Goal: Task Accomplishment & Management: Use online tool/utility

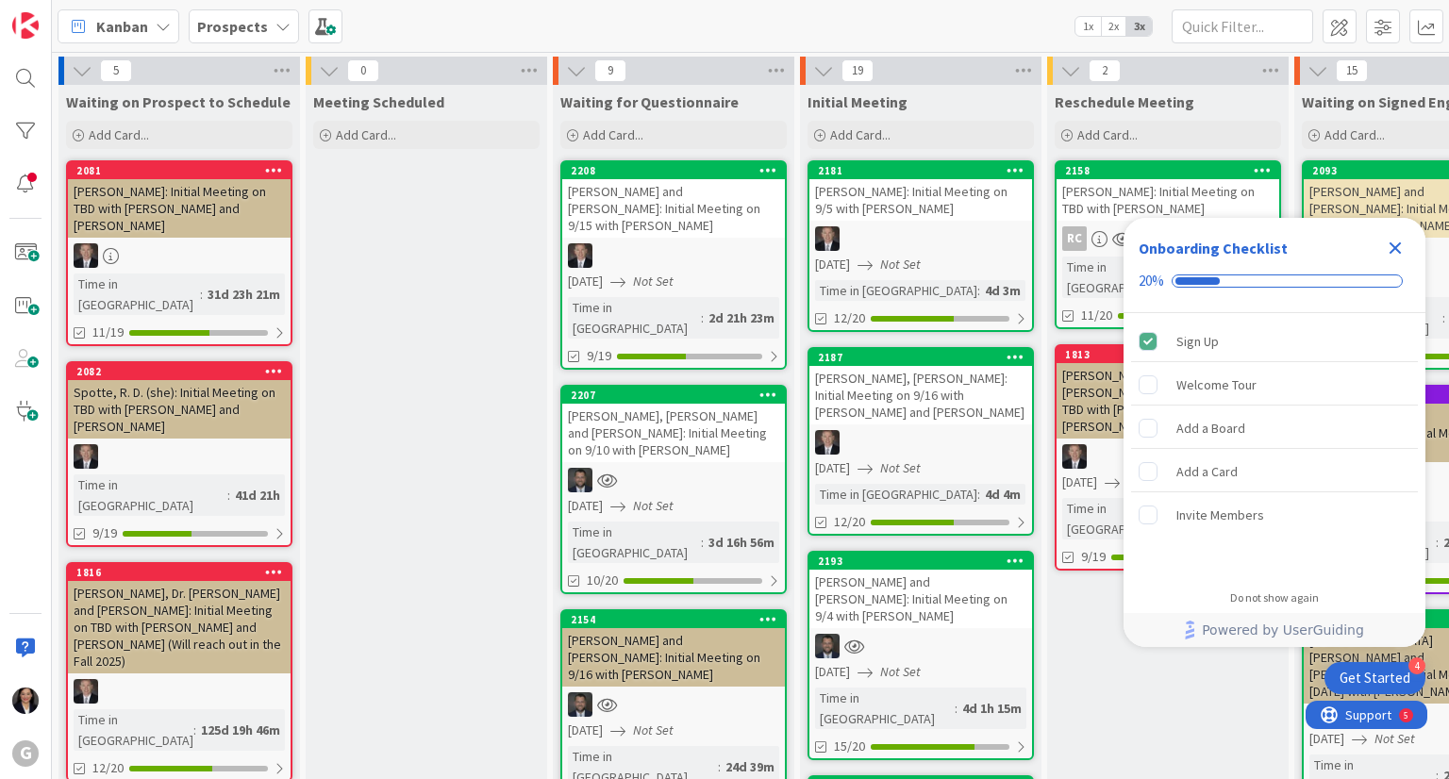
click at [1403, 247] on icon "Close Checklist" at bounding box center [1395, 248] width 23 height 23
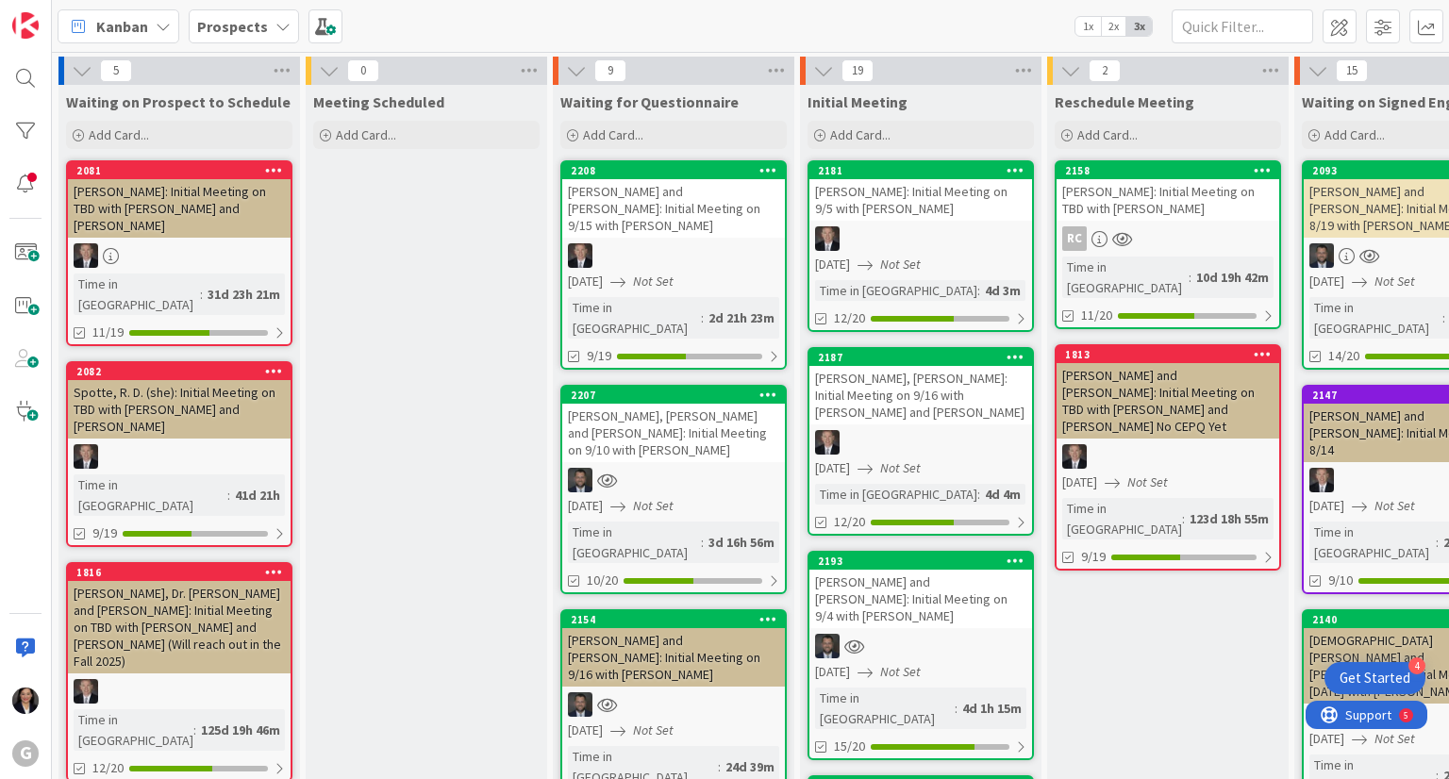
click at [692, 404] on div "Nano, John and Joan Atkinson: Initial Meeting on 9/10 with Jonas" at bounding box center [673, 433] width 223 height 58
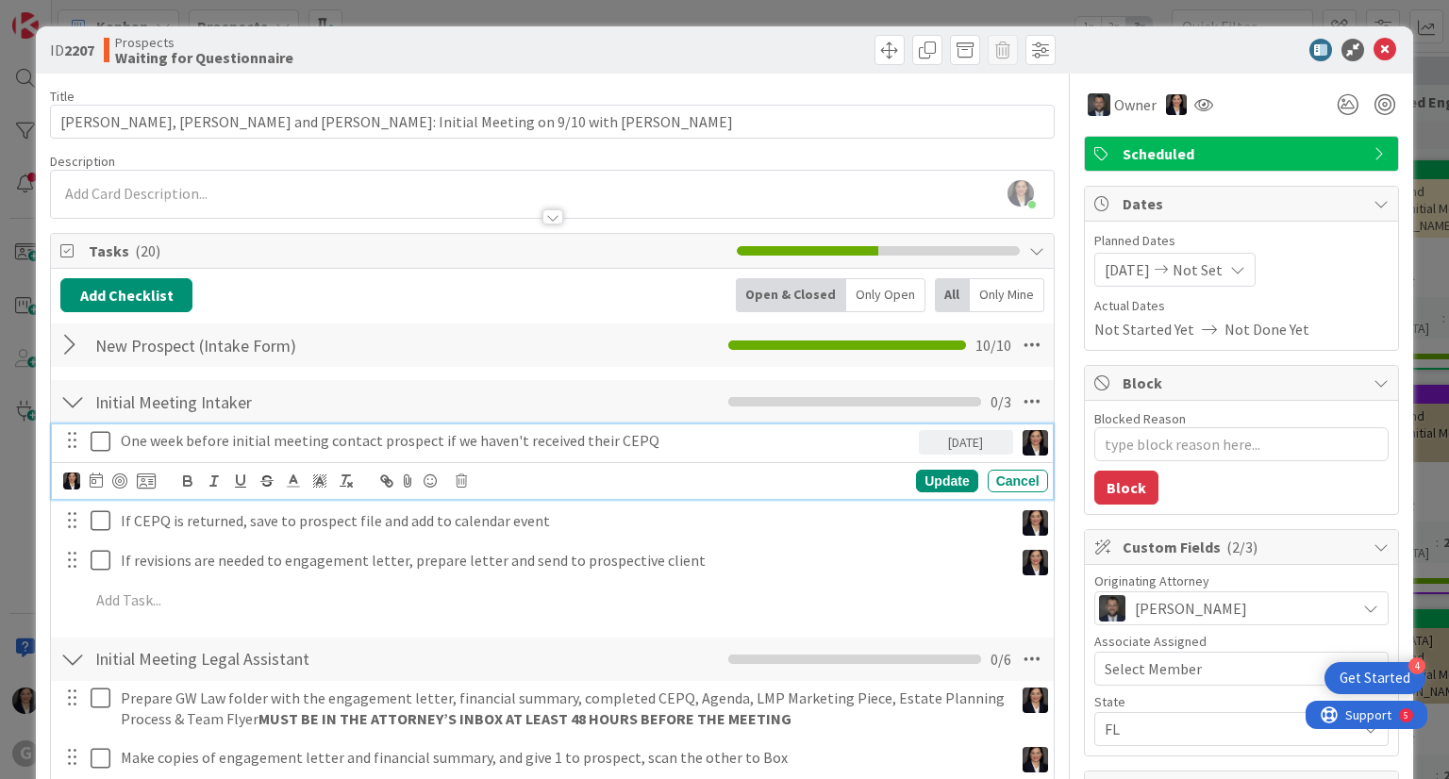
click at [104, 437] on icon at bounding box center [101, 441] width 20 height 23
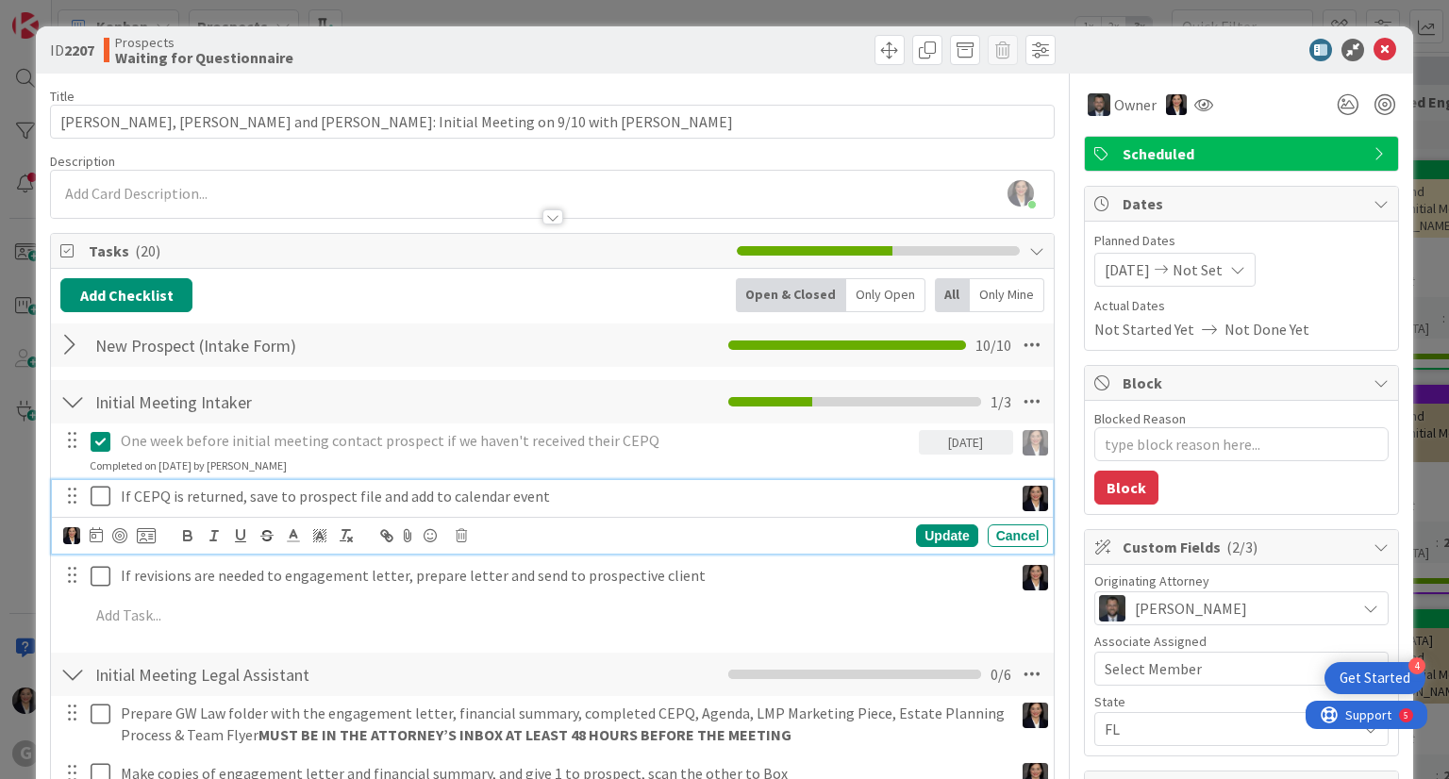
click at [92, 492] on icon at bounding box center [101, 496] width 20 height 23
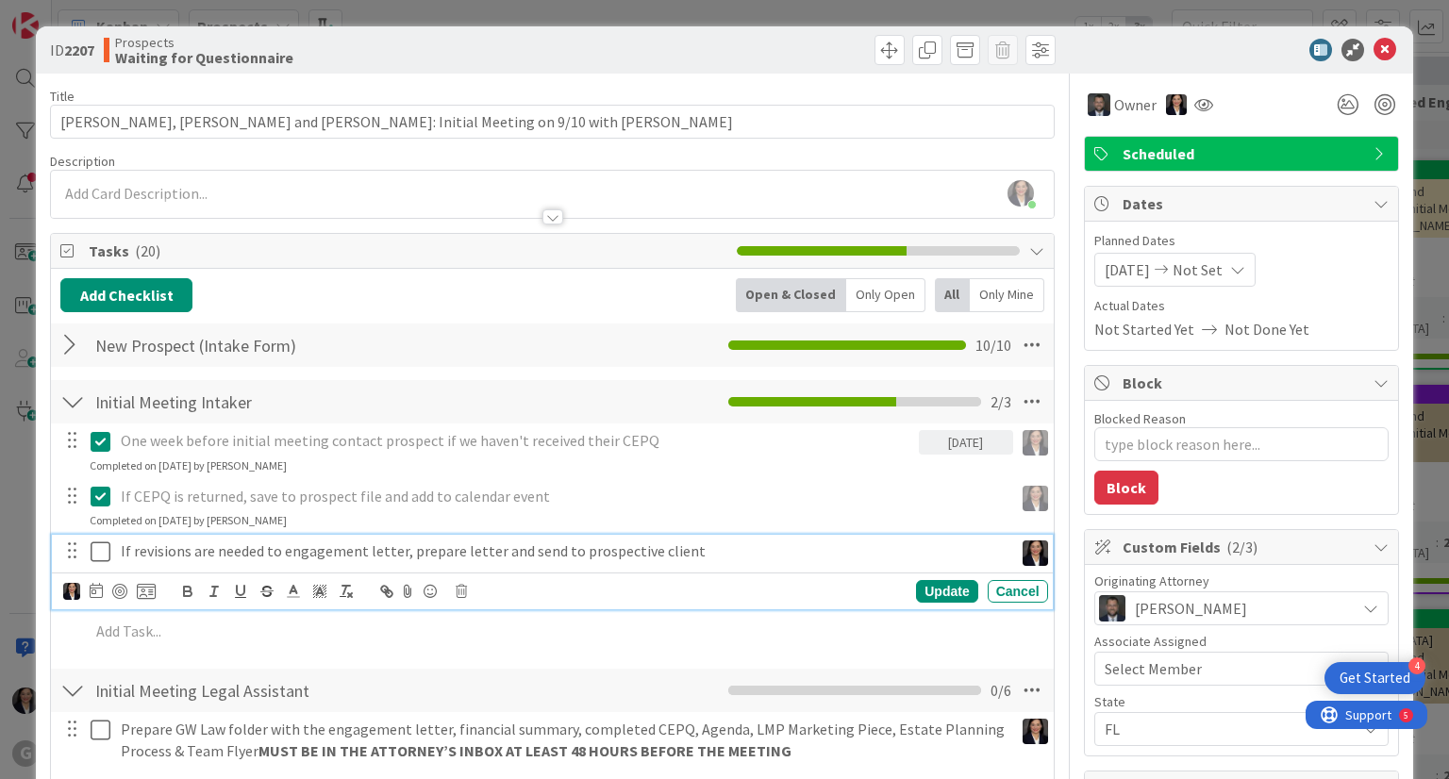
click at [94, 555] on icon at bounding box center [101, 552] width 20 height 23
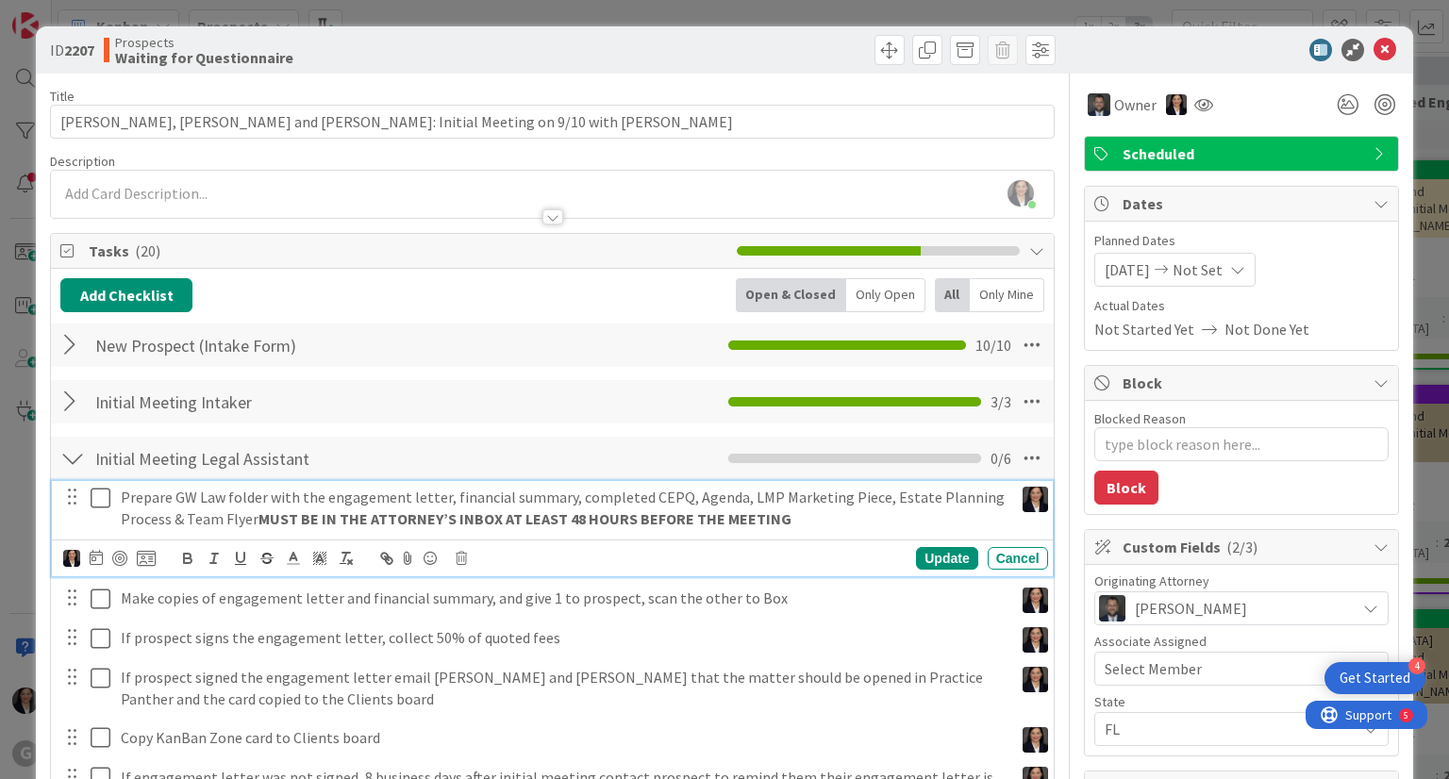
click at [99, 492] on icon at bounding box center [101, 498] width 20 height 23
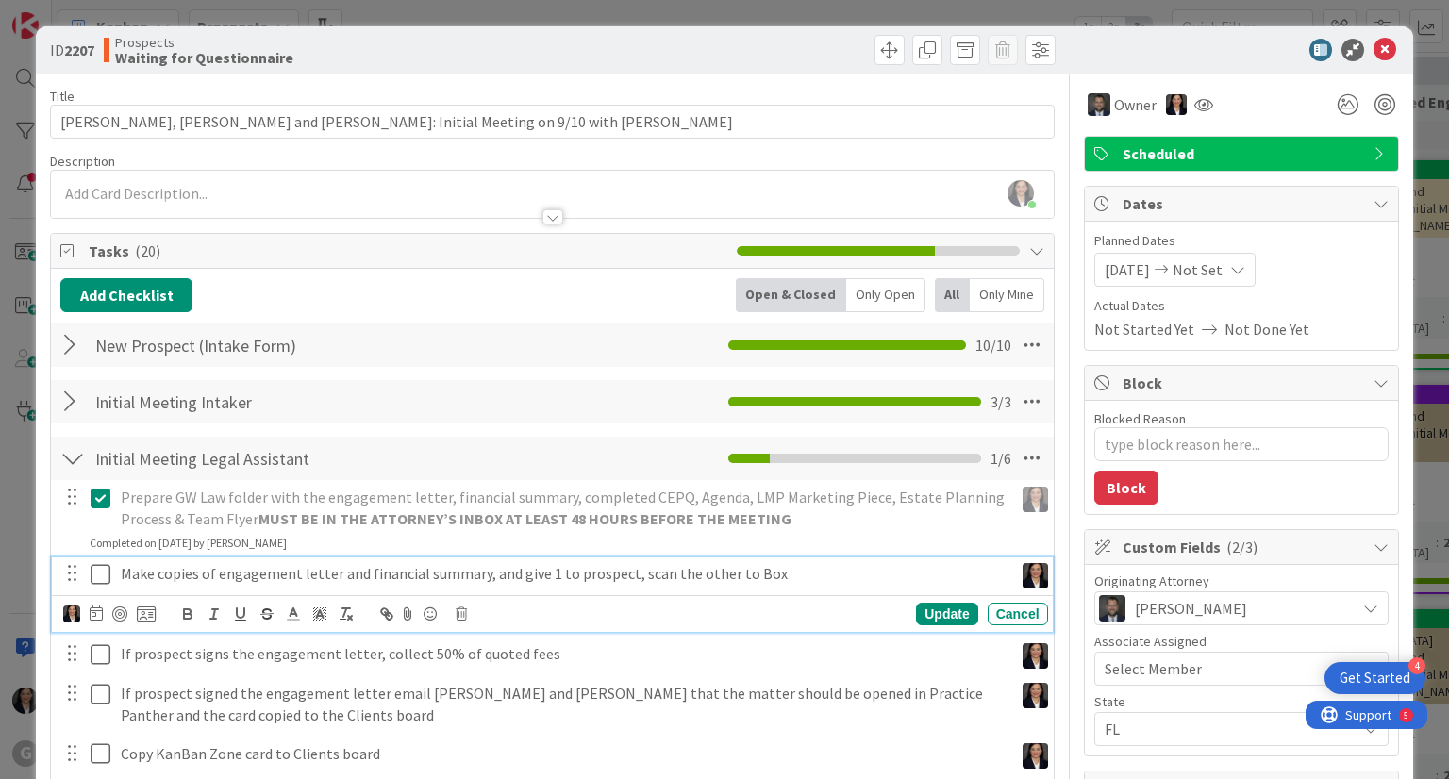
click at [103, 582] on icon at bounding box center [101, 574] width 20 height 23
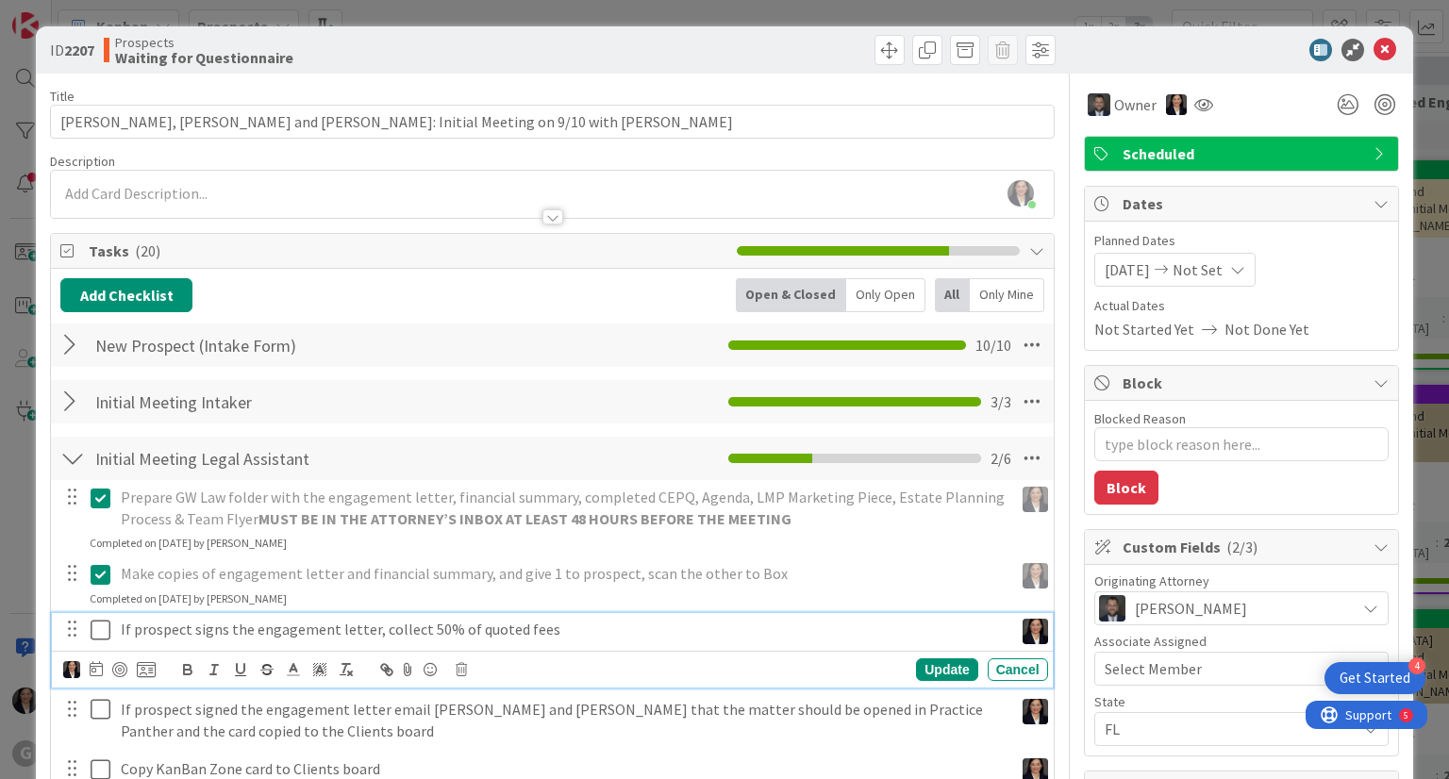
click at [97, 626] on icon at bounding box center [101, 630] width 20 height 23
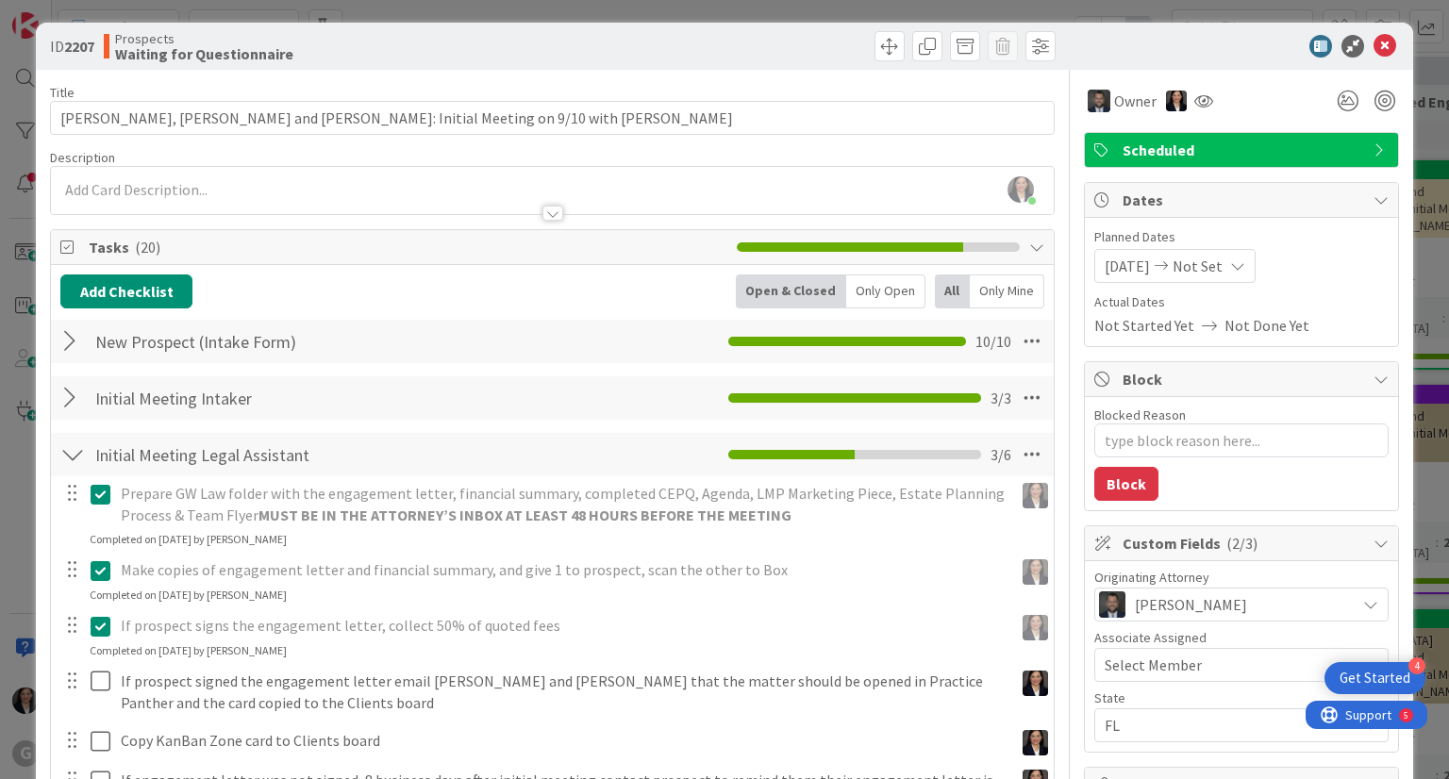
scroll to position [4, 0]
click at [98, 632] on icon at bounding box center [101, 626] width 20 height 23
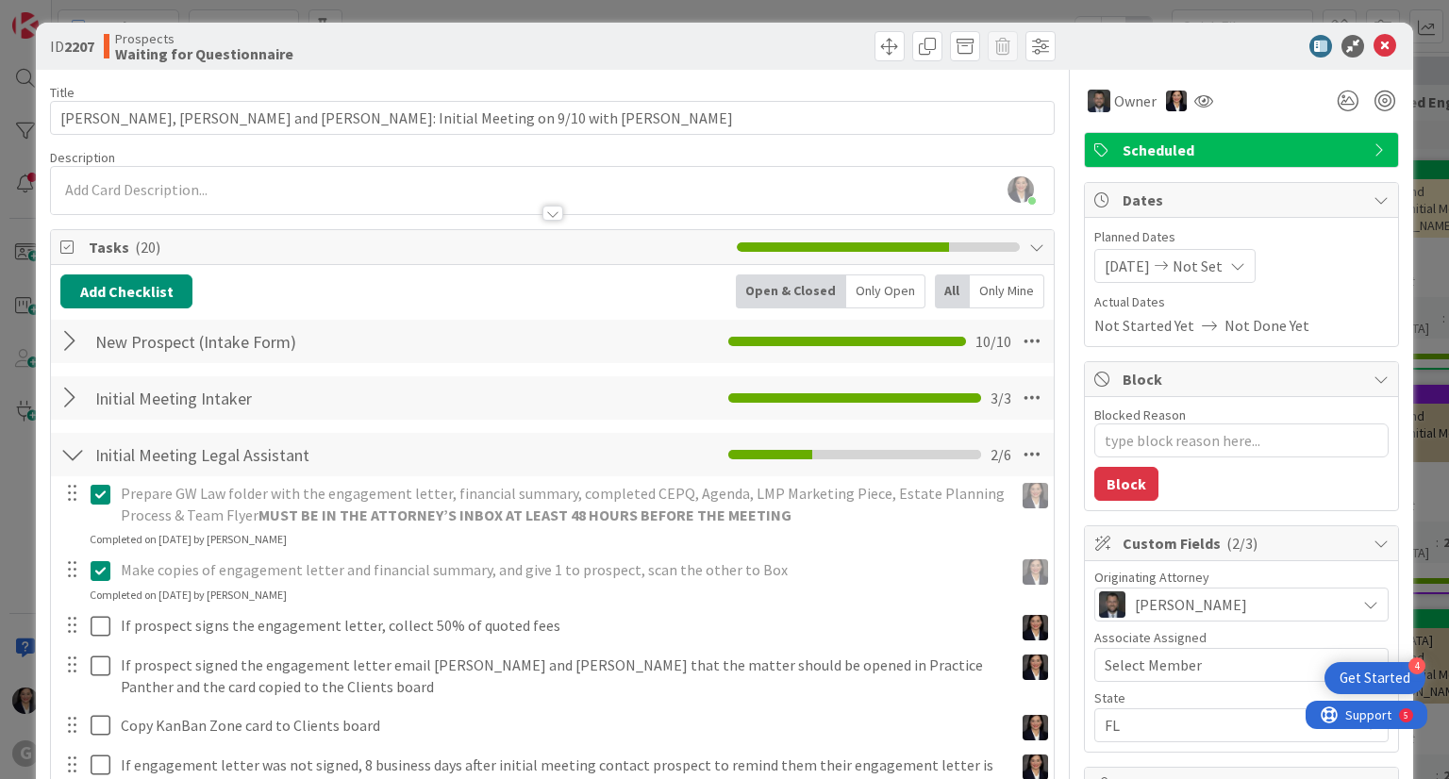
click at [998, 662] on div "Prepare GW Law folder with the engagement letter, financial summary, completed …" at bounding box center [551, 662] width 983 height 373
click at [875, 44] on span at bounding box center [890, 46] width 30 height 30
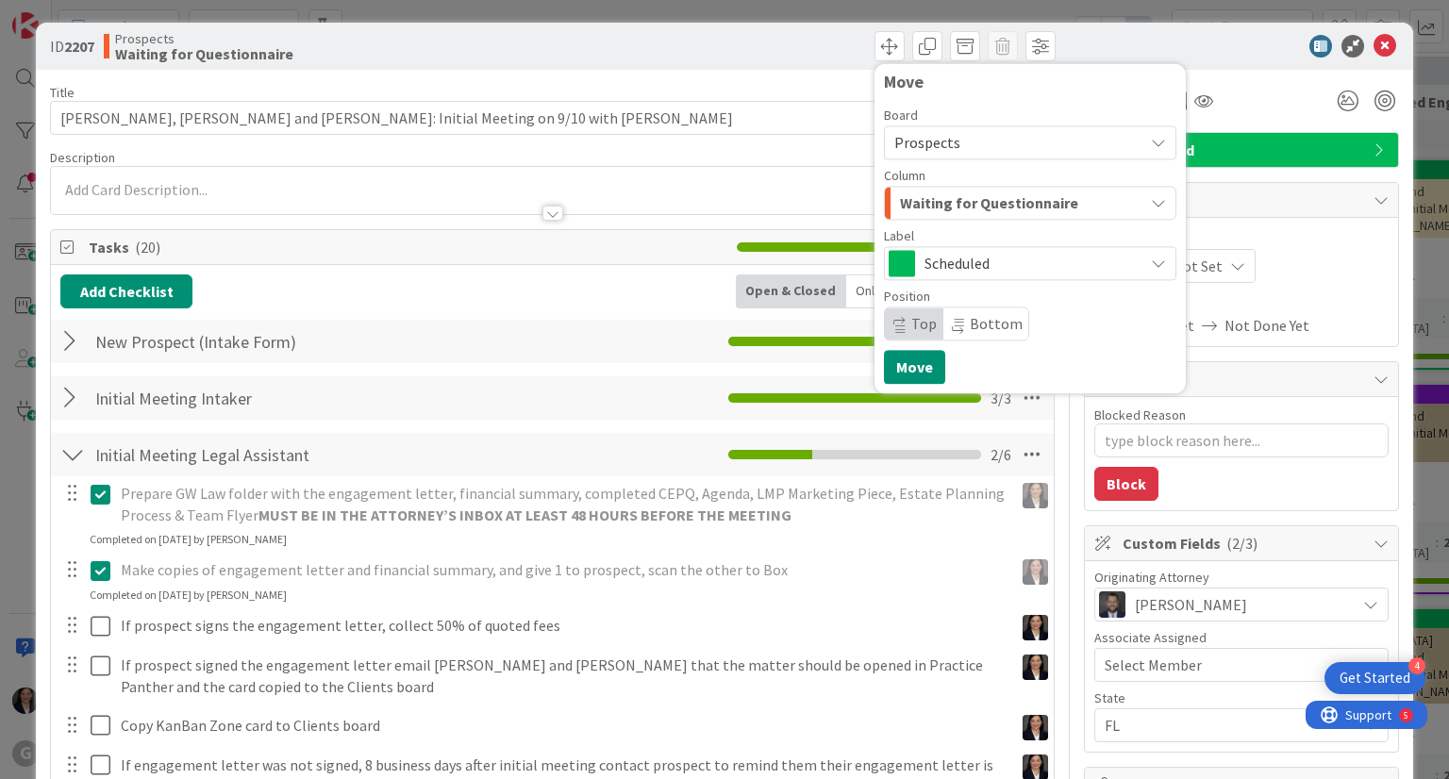
click at [900, 201] on span "Waiting for Questionnaire" at bounding box center [989, 203] width 178 height 25
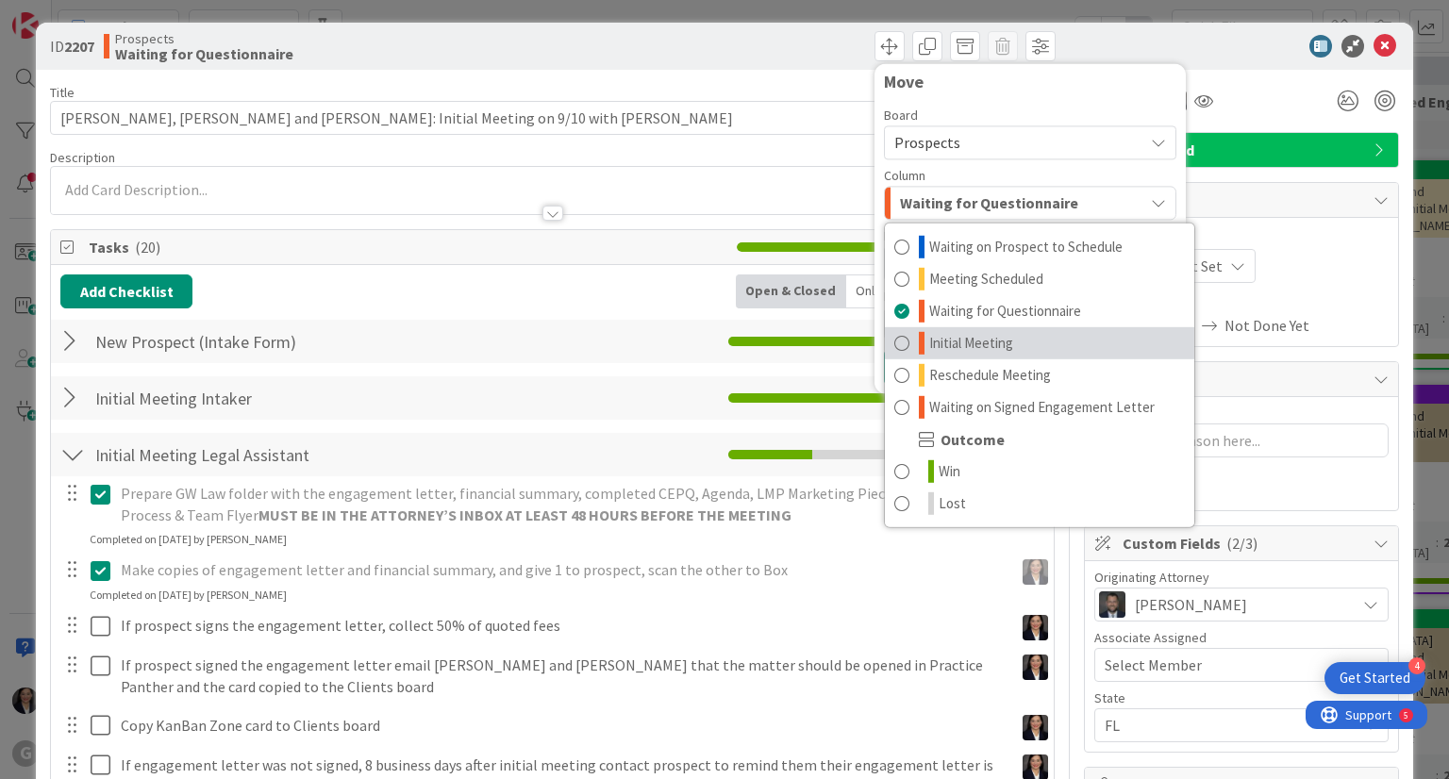
click at [929, 333] on span "Initial Meeting" at bounding box center [971, 343] width 84 height 23
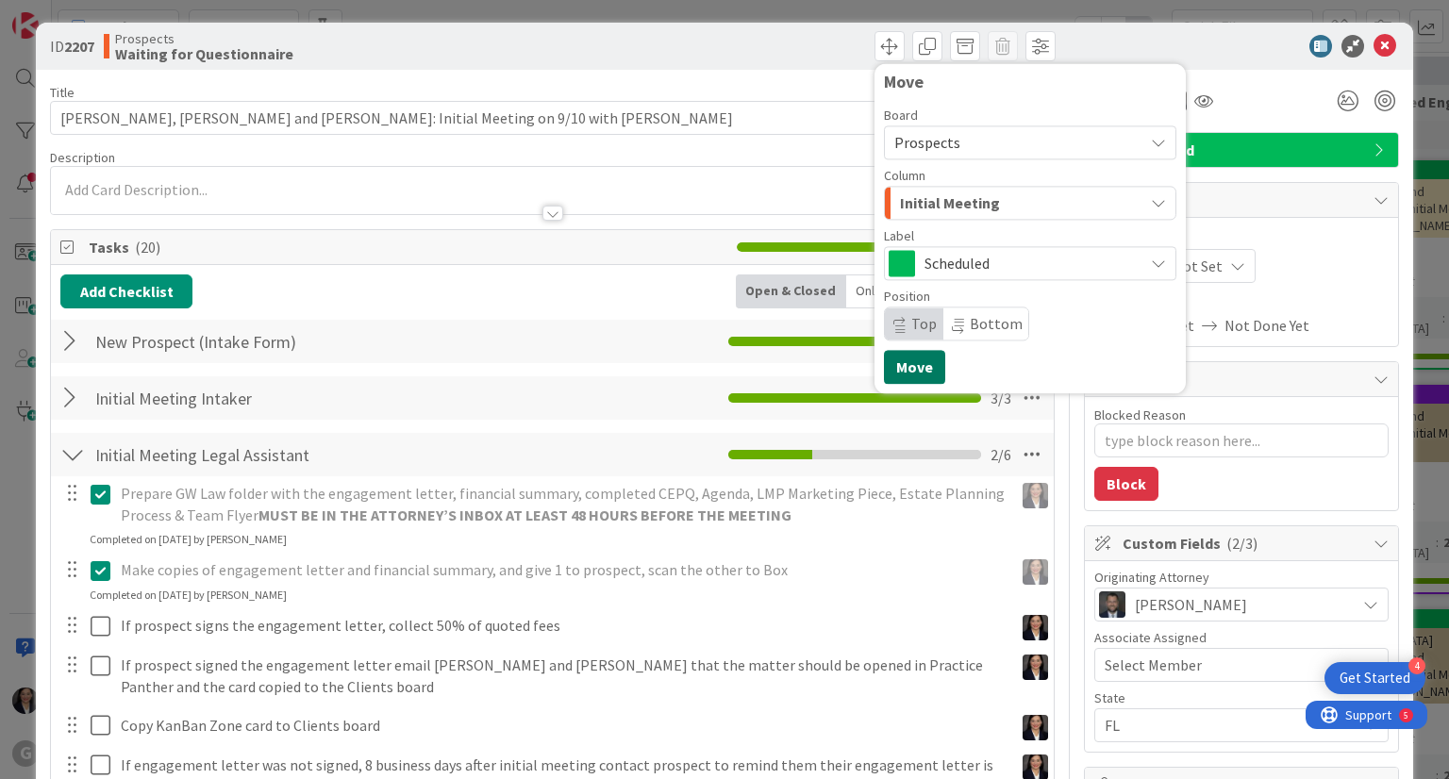
click at [892, 364] on button "Move" at bounding box center [914, 367] width 61 height 34
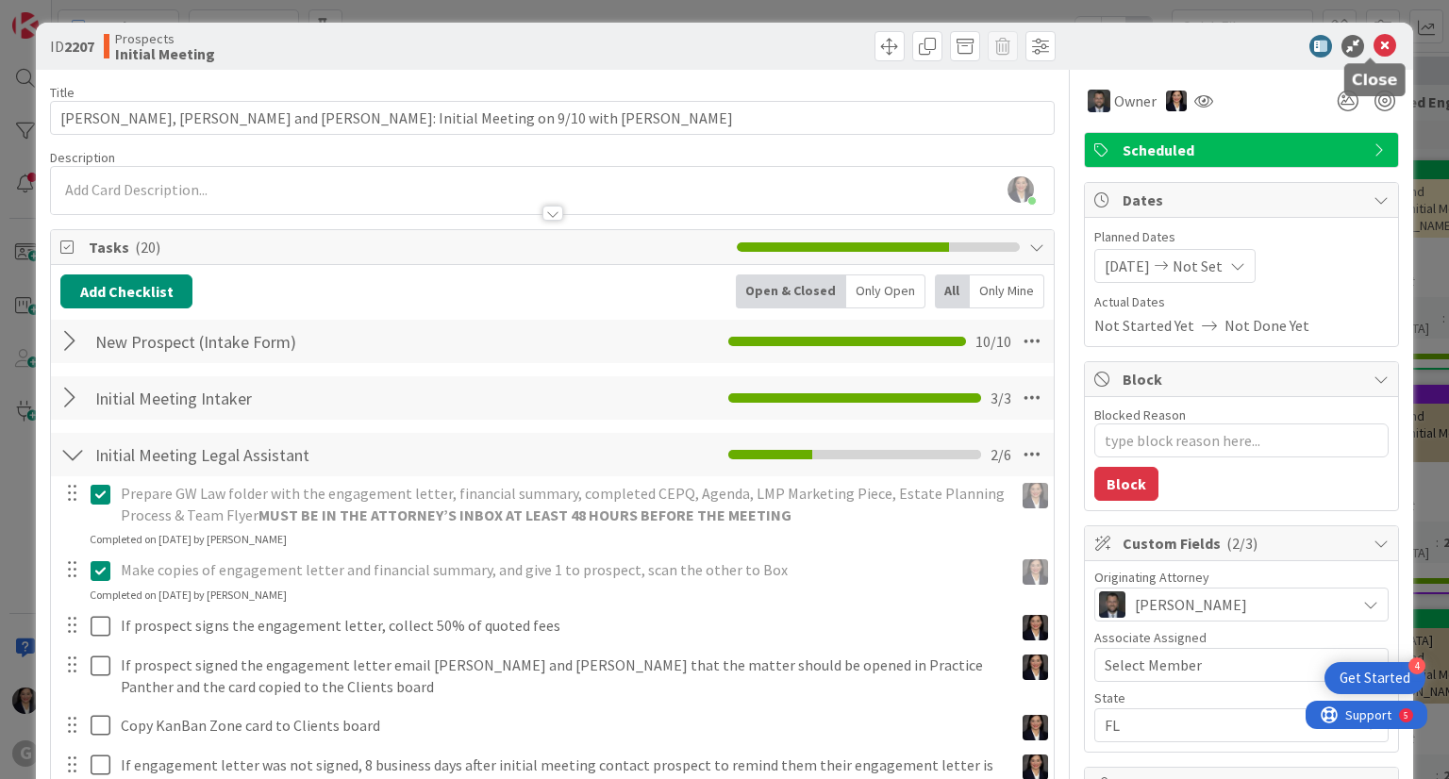
click at [1374, 46] on icon at bounding box center [1385, 46] width 23 height 23
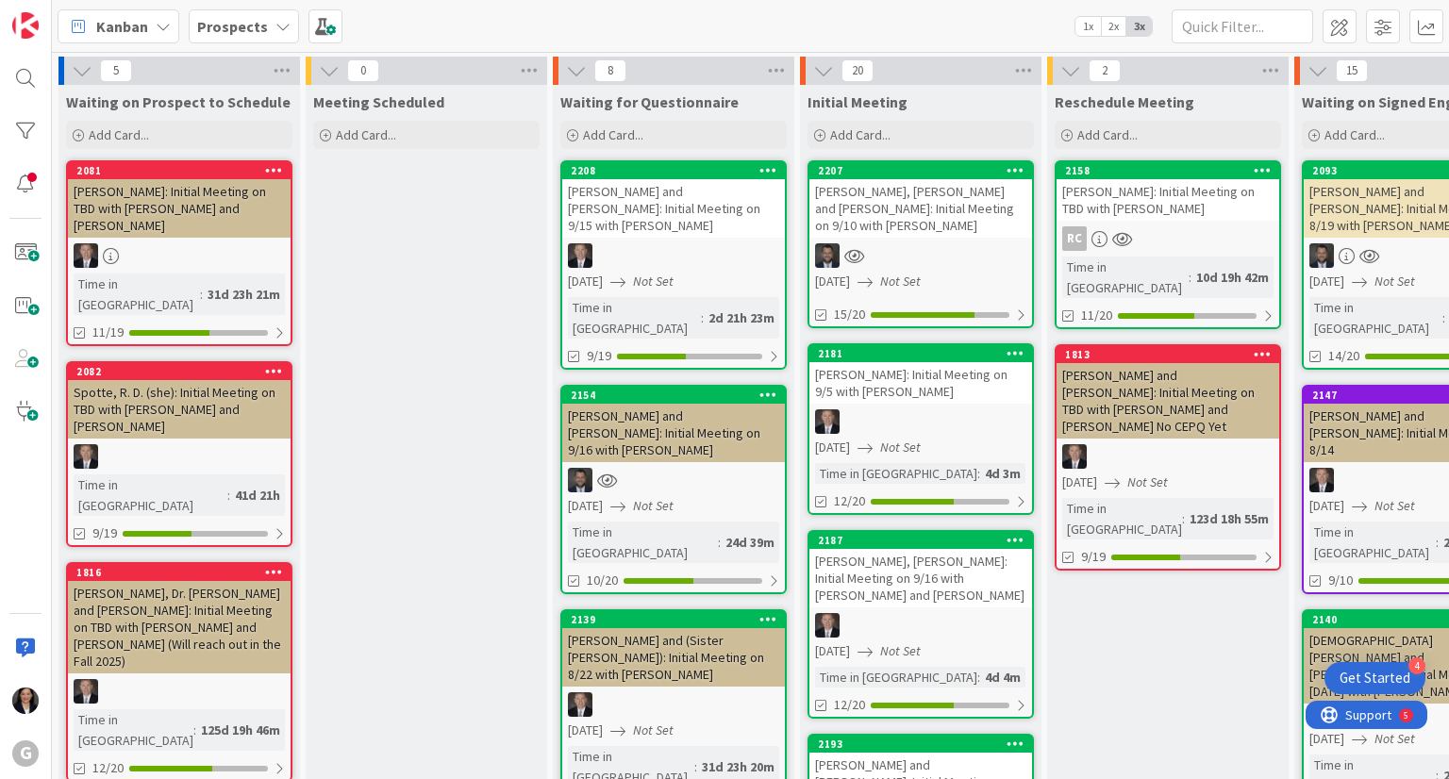
click at [692, 404] on div "Collins, Greg and Angela: Initial Meeting on 9/16 with Jonas" at bounding box center [673, 433] width 223 height 58
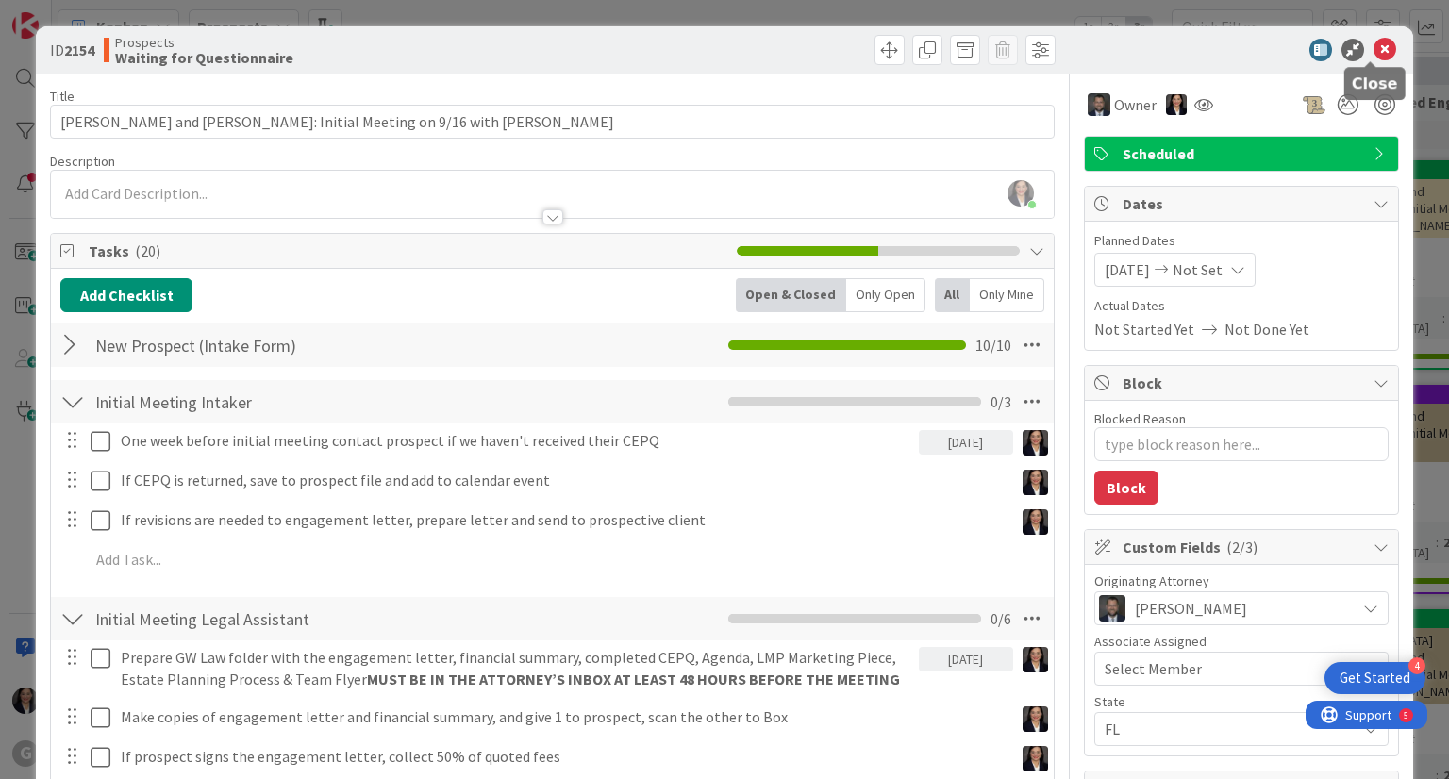
click at [1374, 49] on icon at bounding box center [1385, 50] width 23 height 23
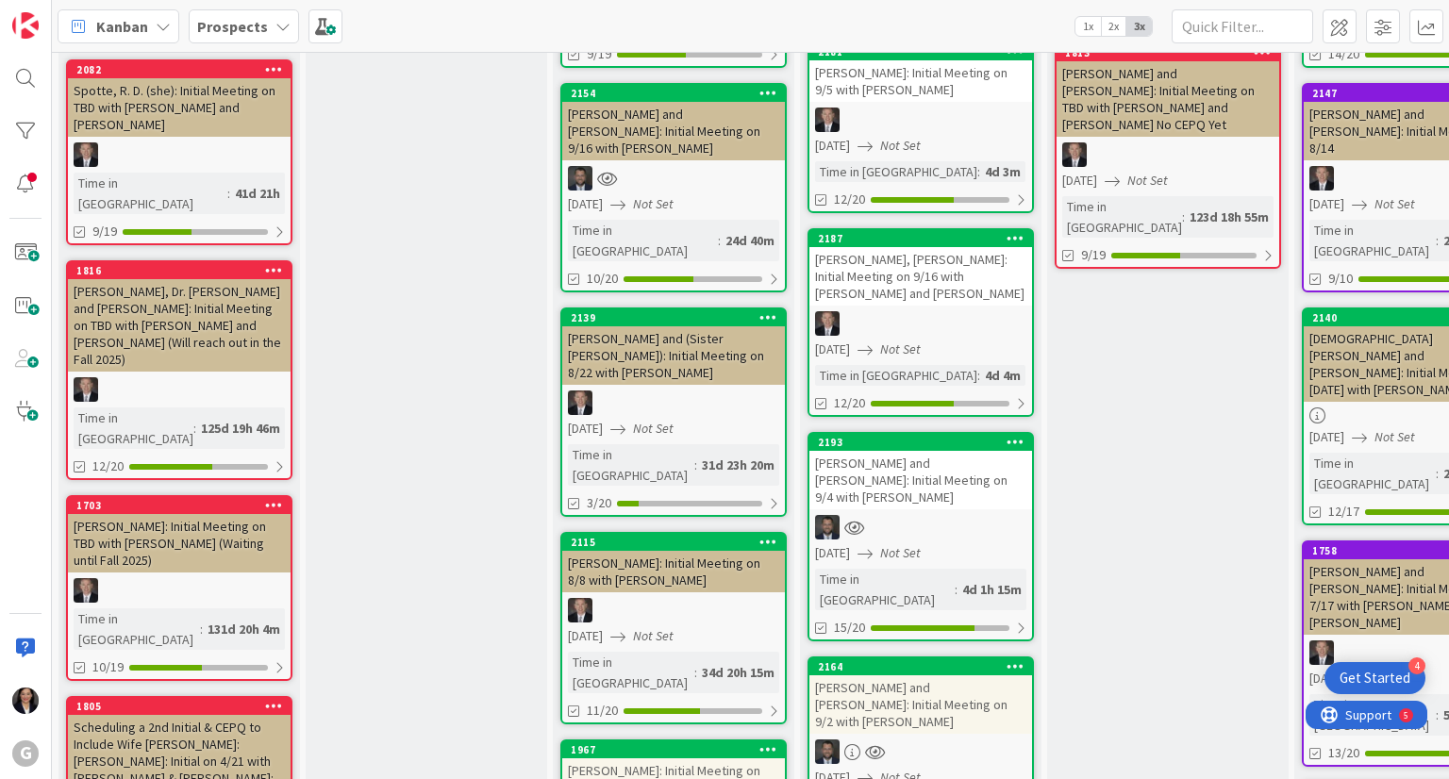
scroll to position [276, 0]
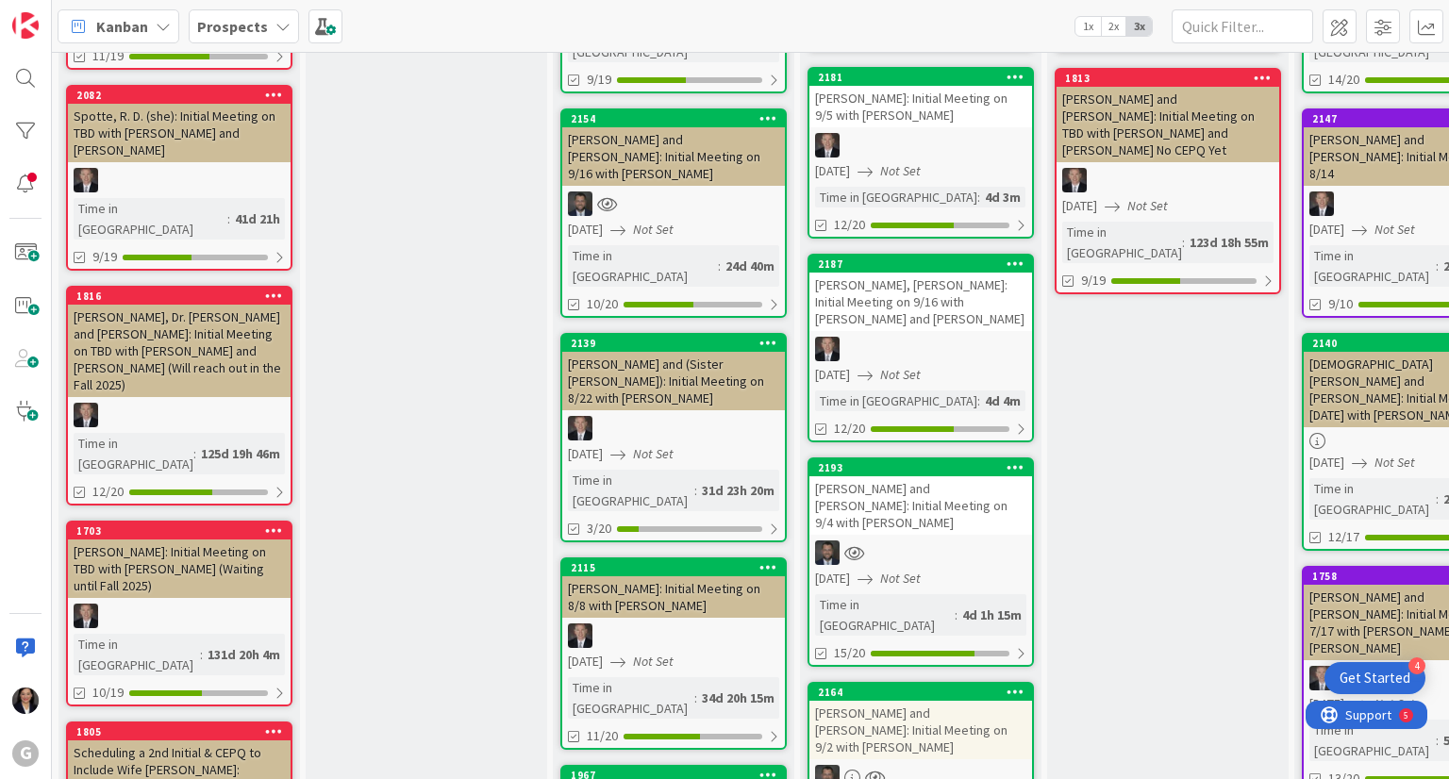
click at [693, 127] on div "Collins, Greg and Angela: Initial Meeting on 9/16 with Jonas" at bounding box center [673, 156] width 223 height 58
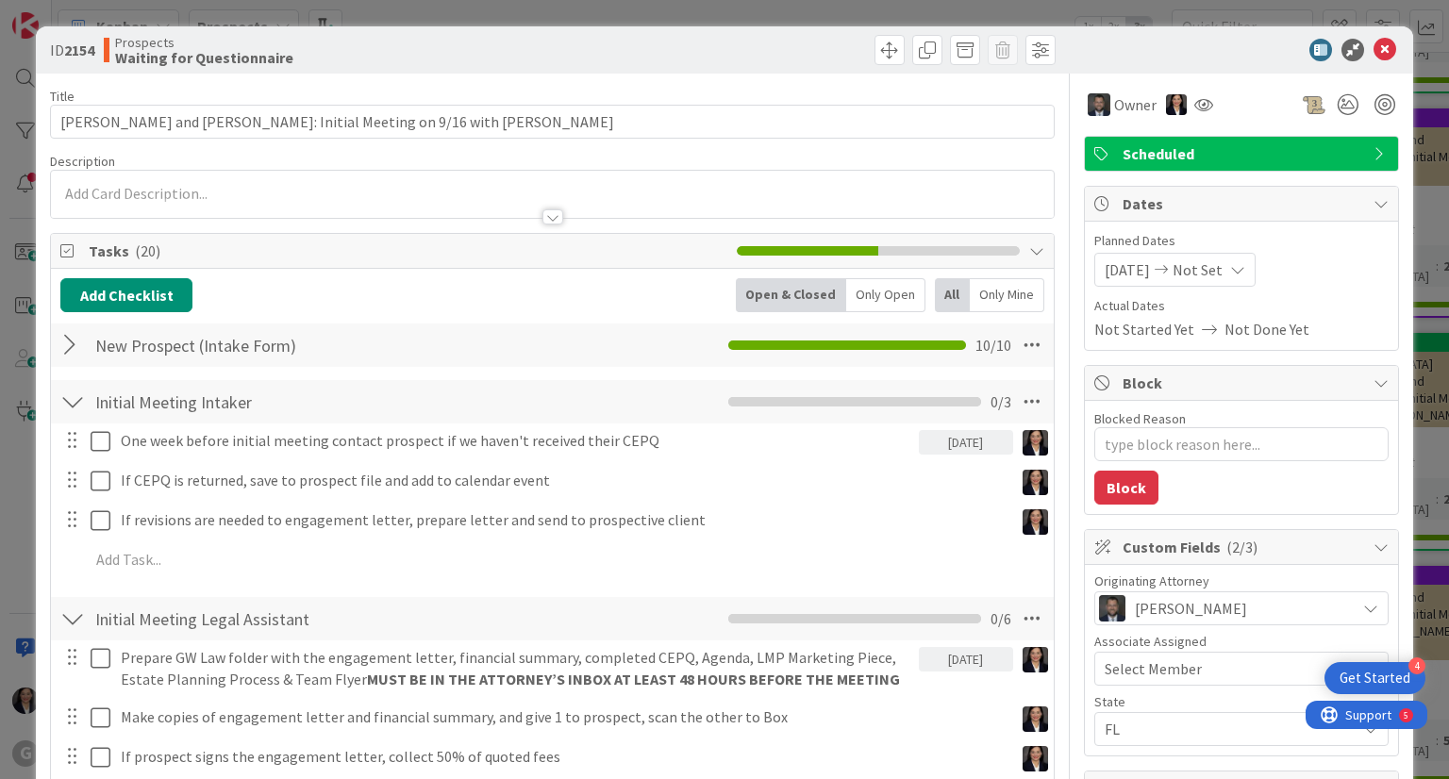
type textarea "x"
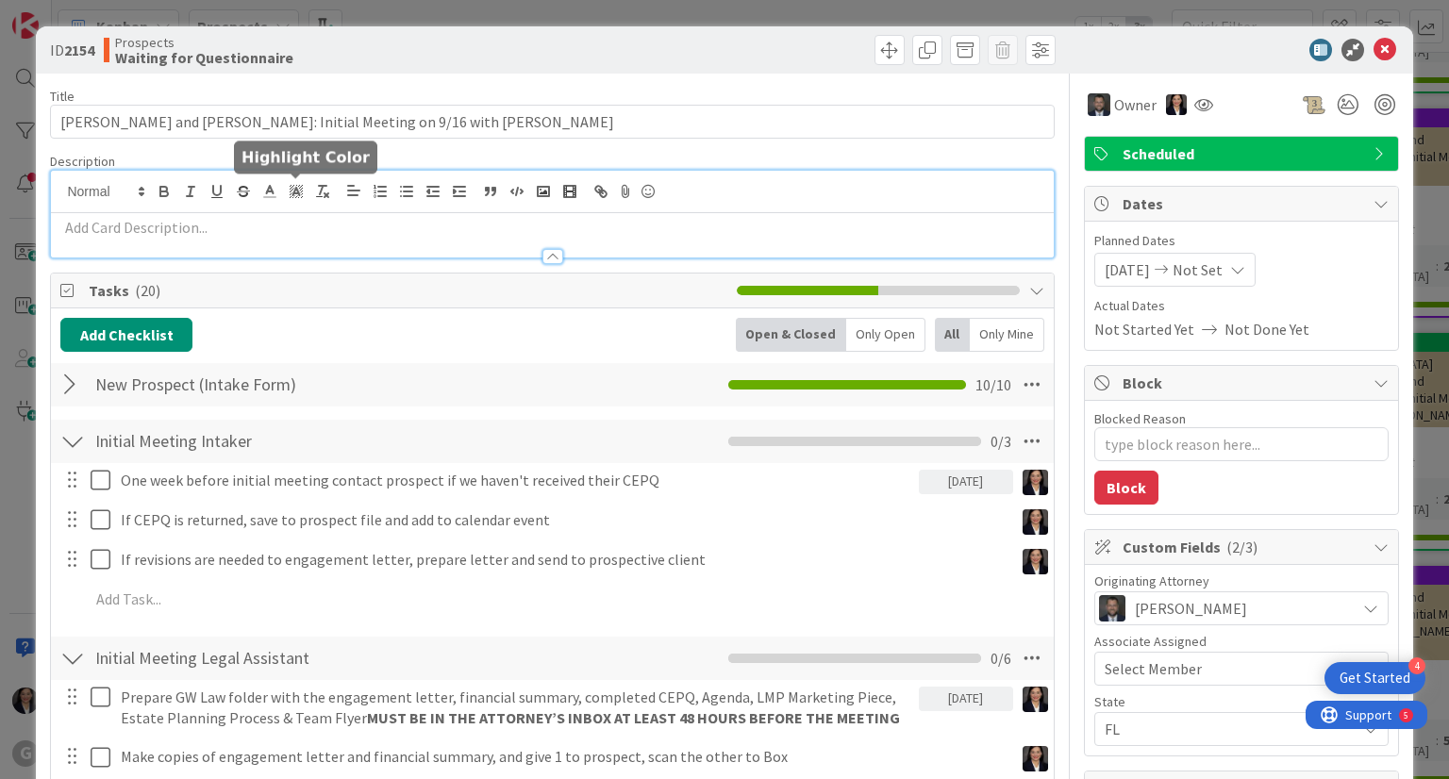
click at [291, 186] on div at bounding box center [552, 214] width 1002 height 87
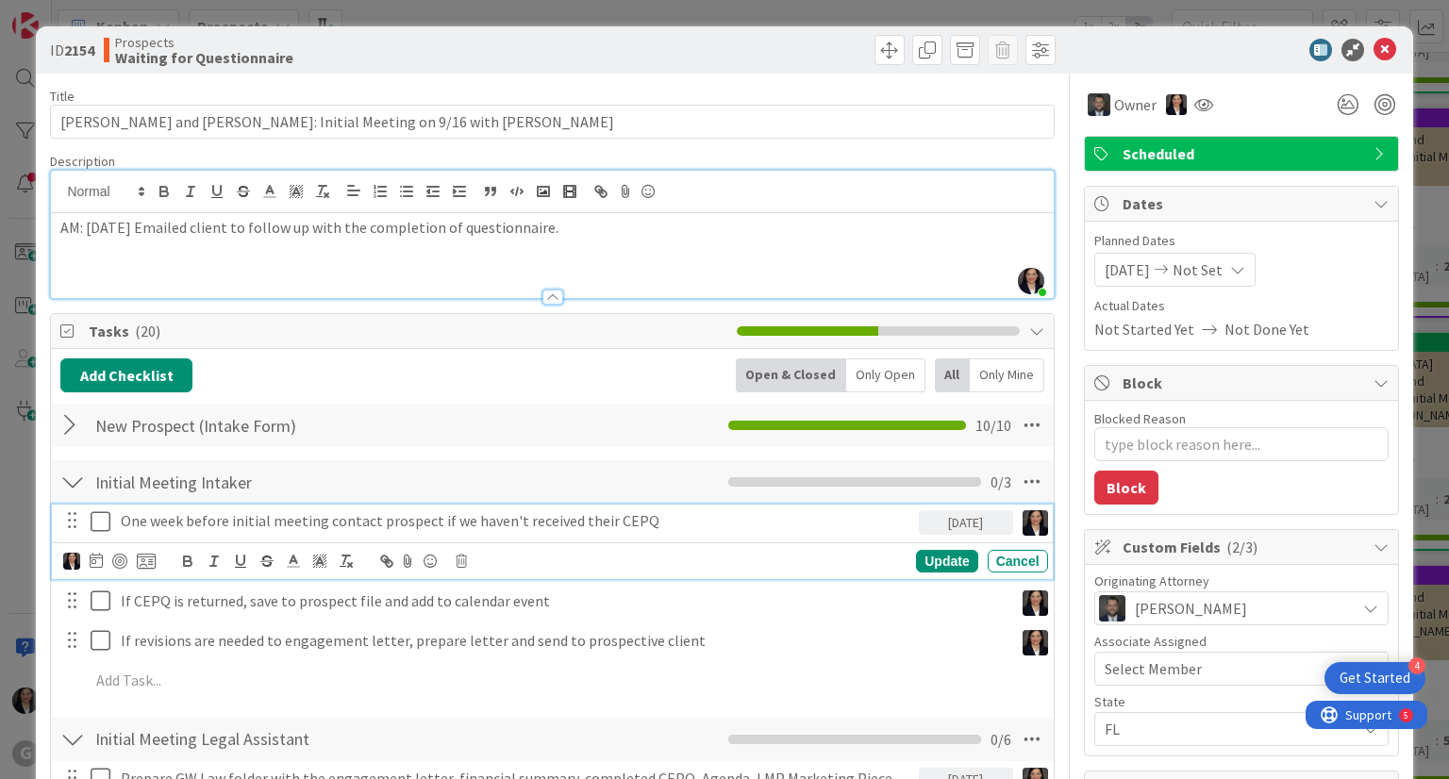
click at [94, 527] on icon at bounding box center [101, 521] width 20 height 23
type textarea "x"
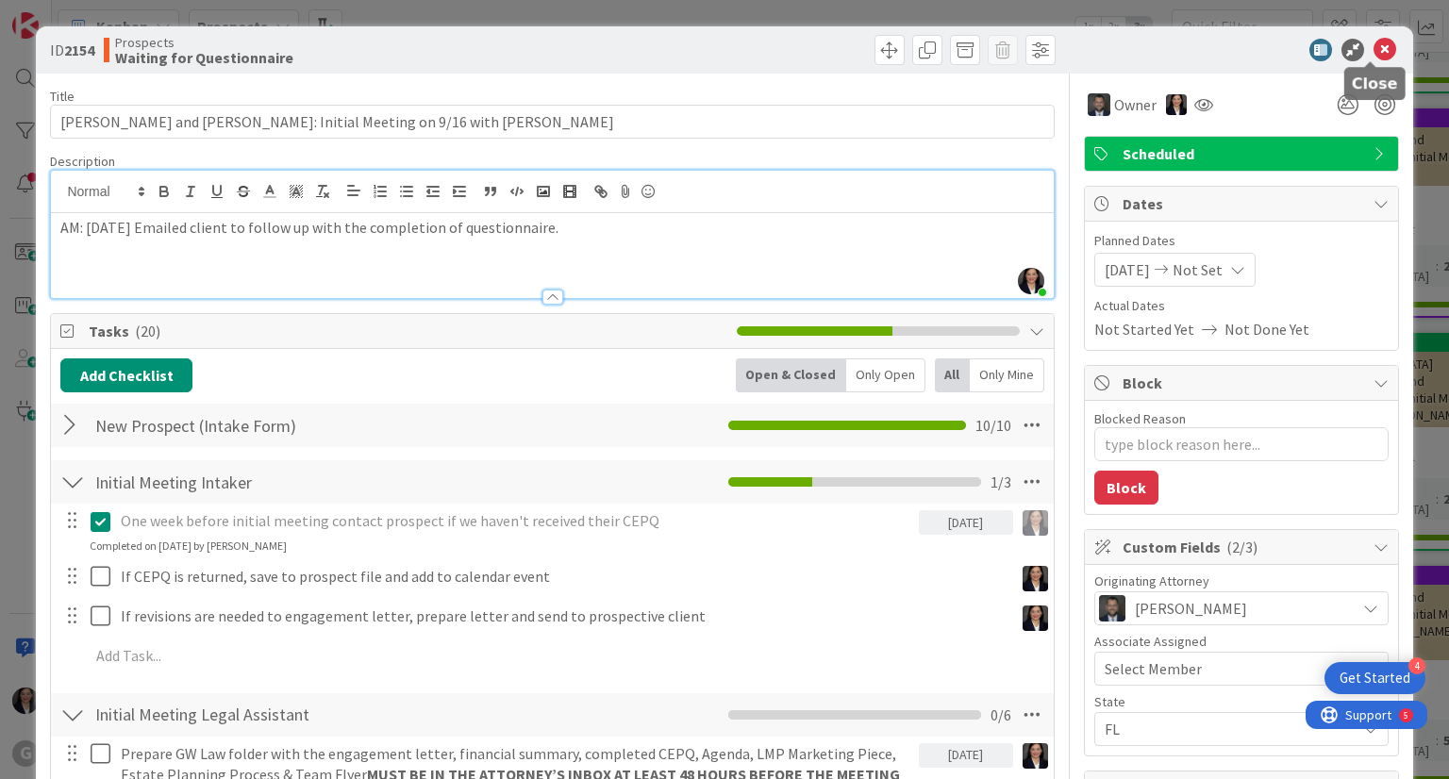
click at [1374, 53] on icon at bounding box center [1385, 50] width 23 height 23
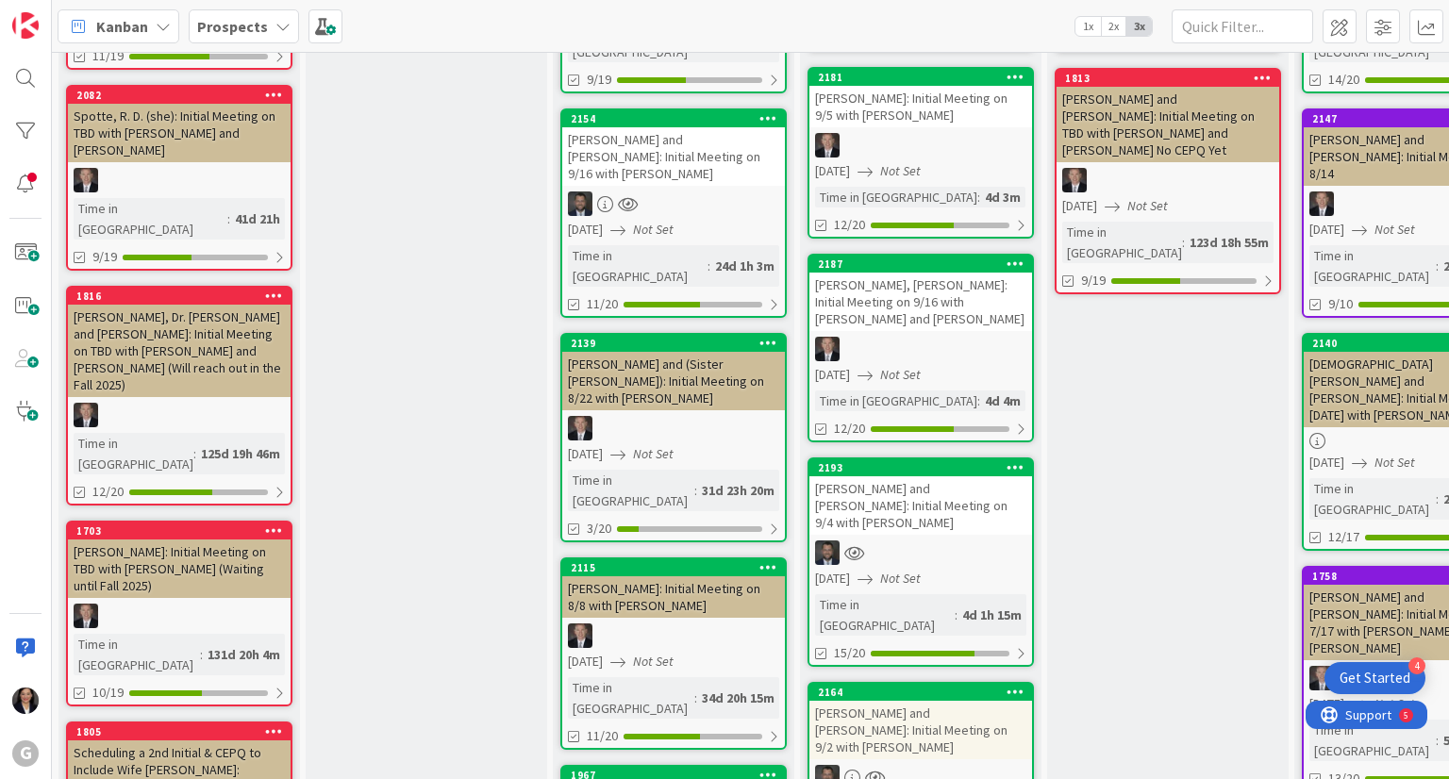
click at [140, 26] on span "Kanban" at bounding box center [122, 26] width 52 height 23
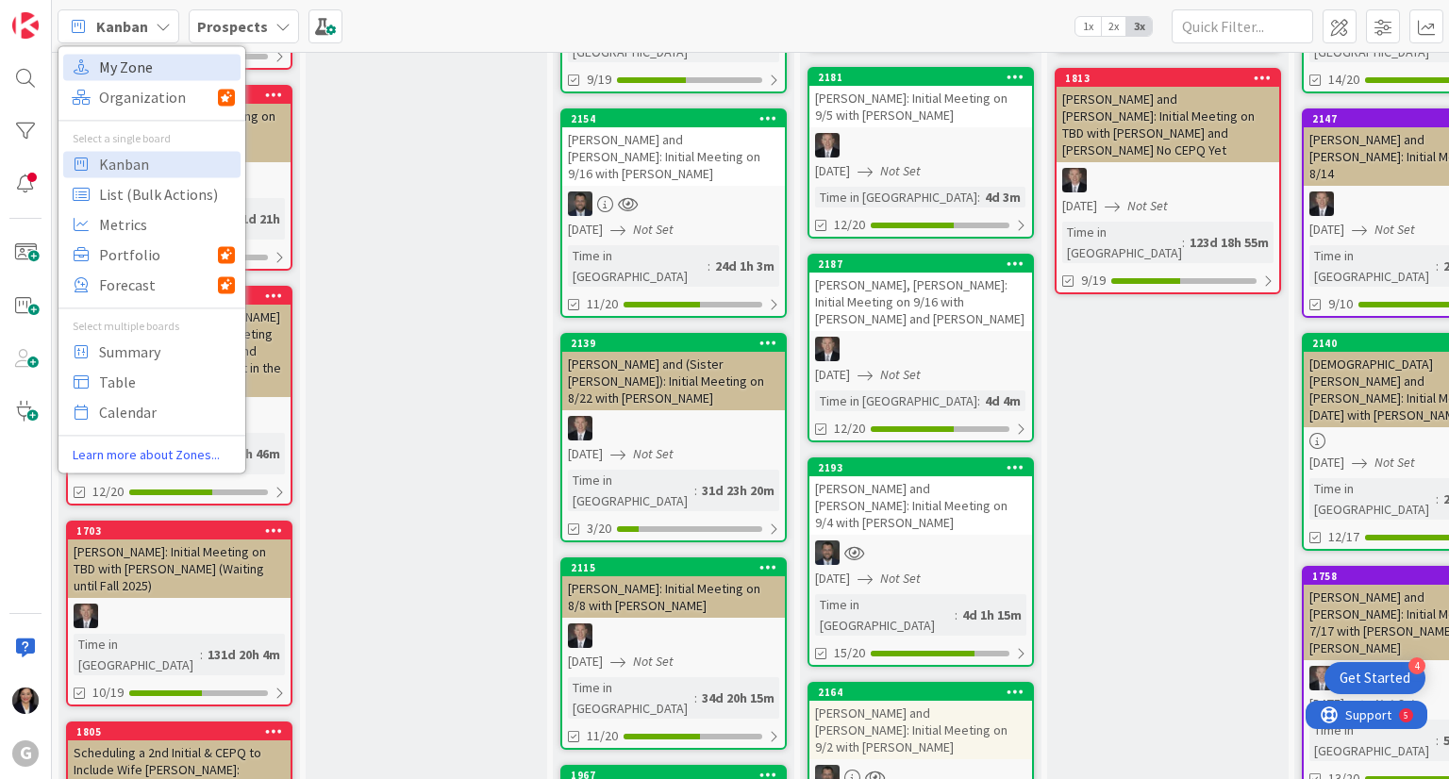
click at [143, 68] on span "My Zone" at bounding box center [167, 67] width 136 height 28
